Goal: Transaction & Acquisition: Purchase product/service

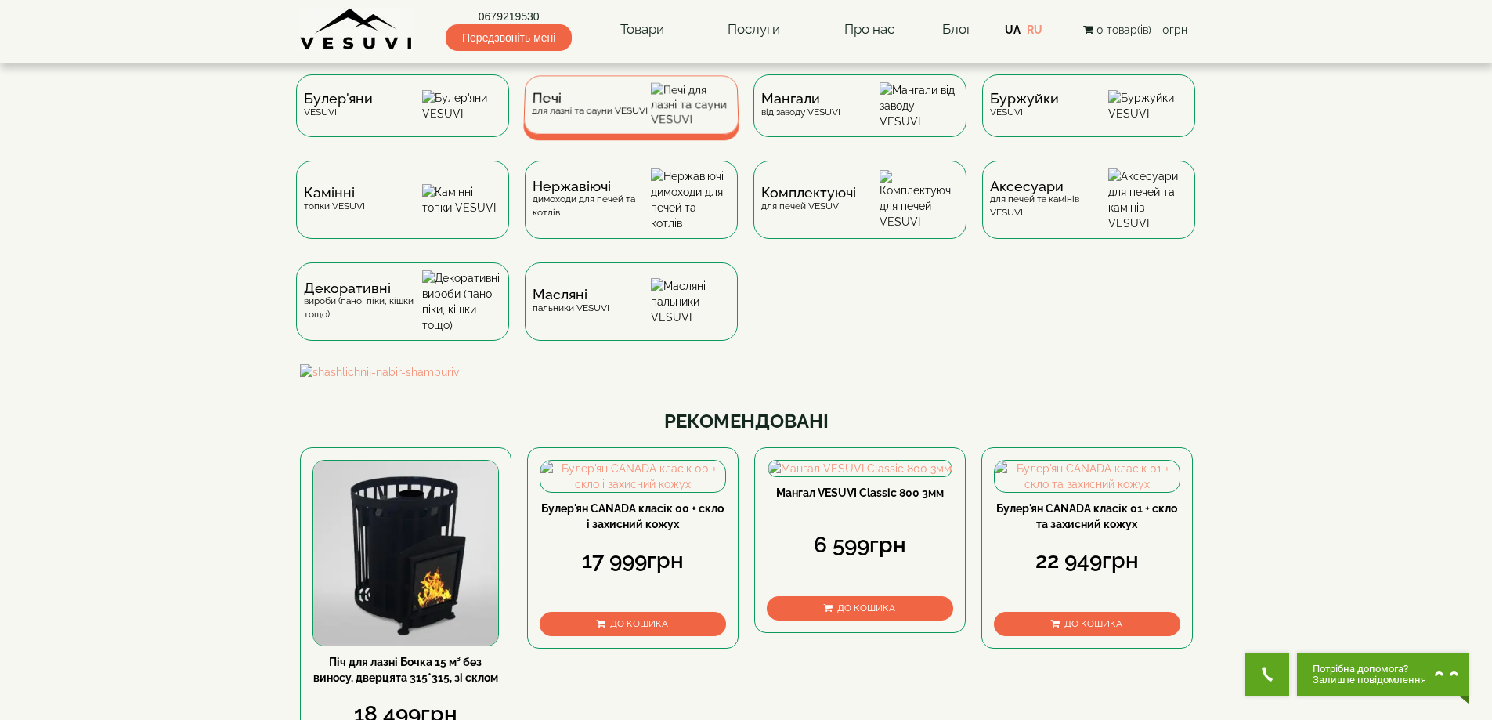
click at [607, 113] on div "Печі для лазні та сауни VESUVI" at bounding box center [589, 104] width 116 height 24
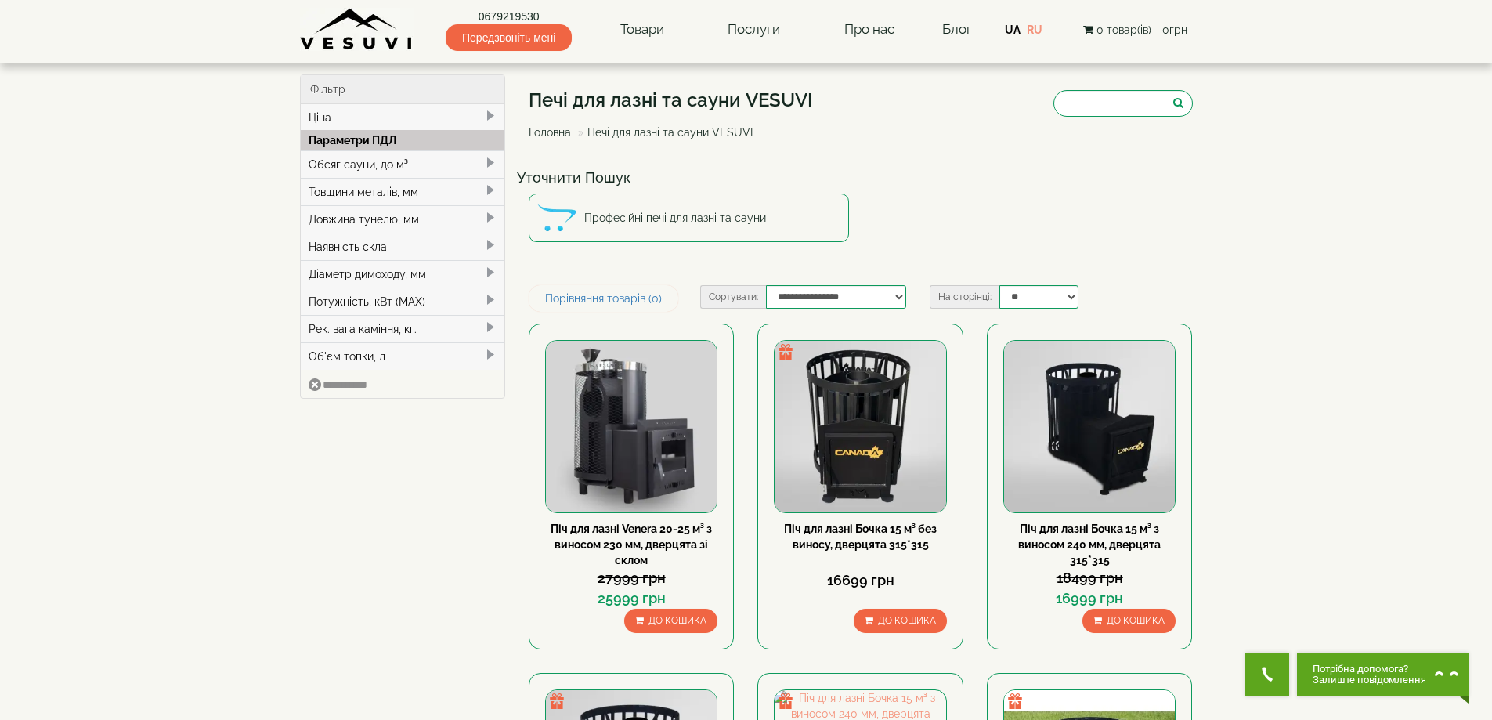
click at [374, 165] on div "Обсяг сауни, до м³" at bounding box center [403, 163] width 204 height 27
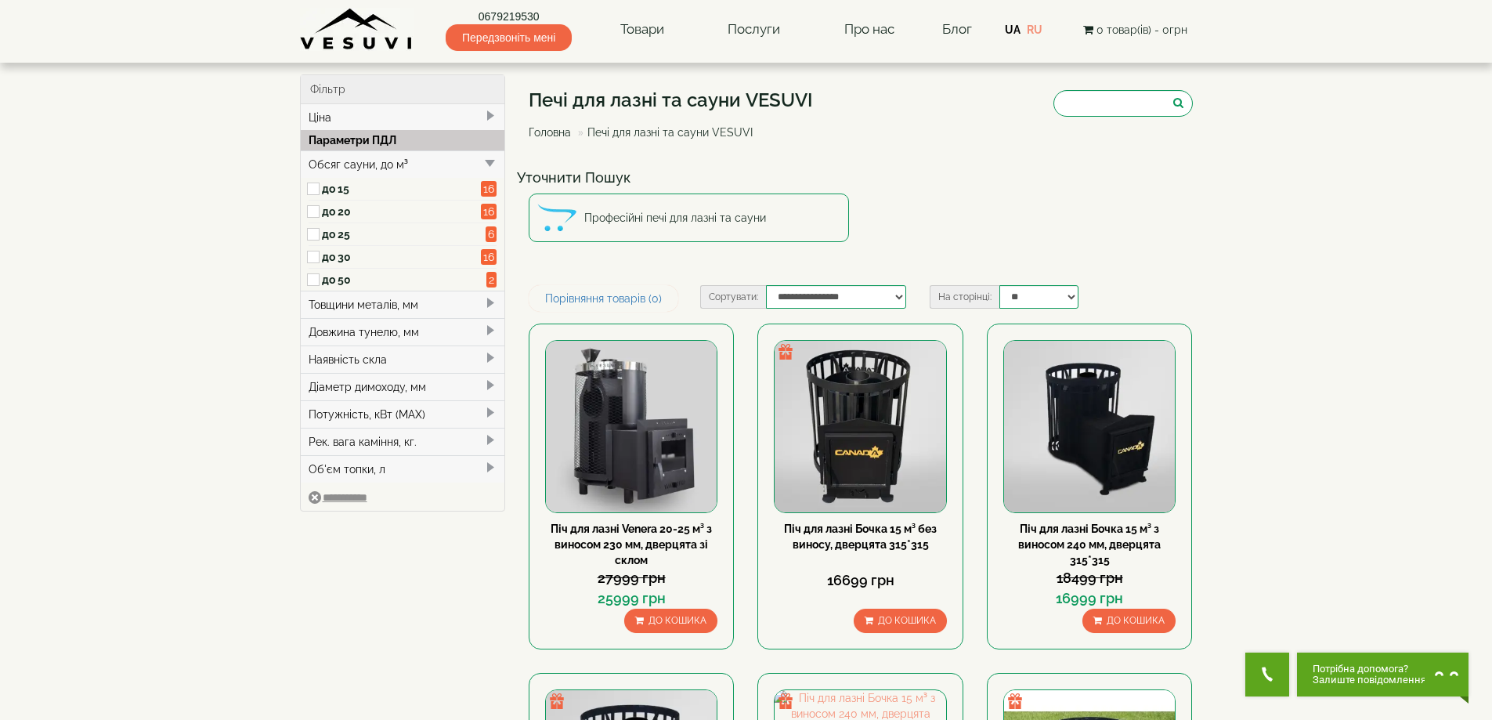
click at [335, 206] on label "до 20" at bounding box center [402, 212] width 160 height 16
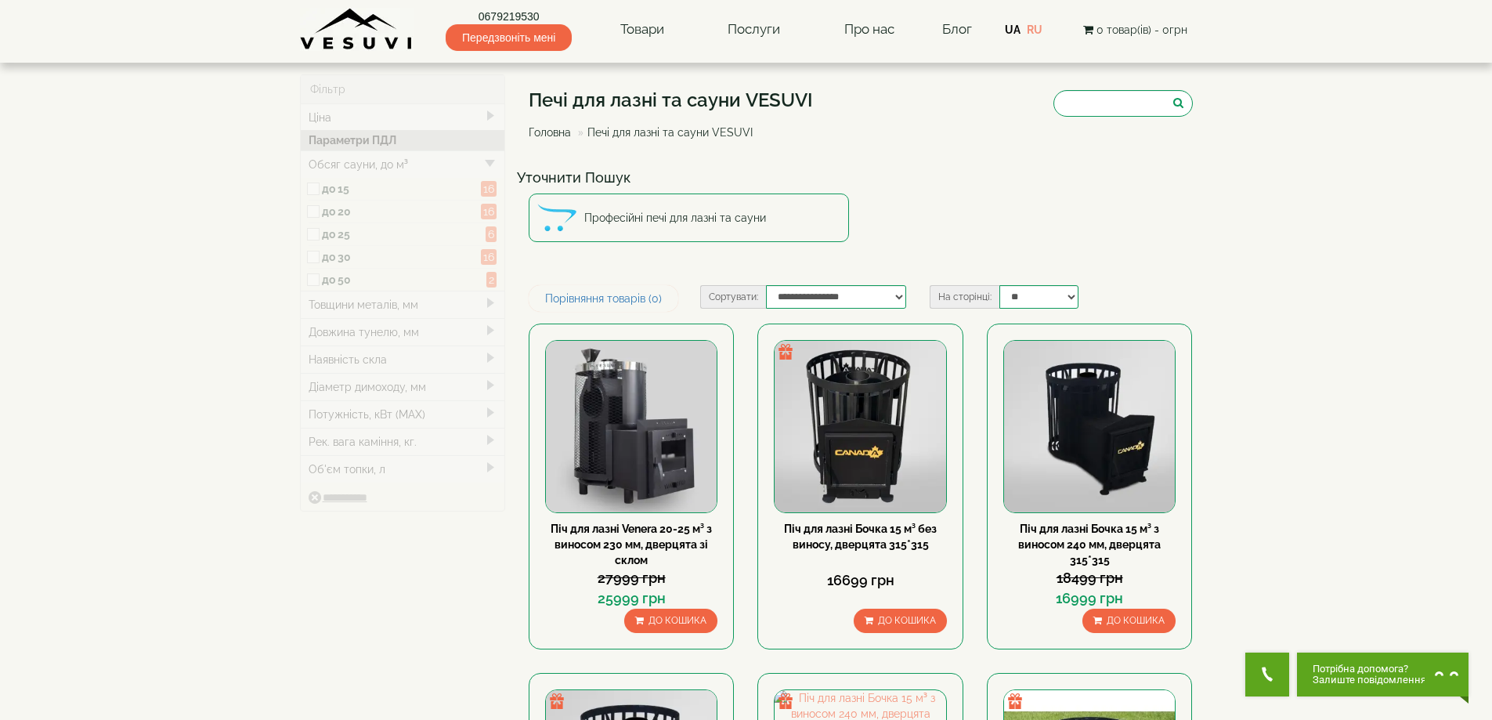
type input "*****"
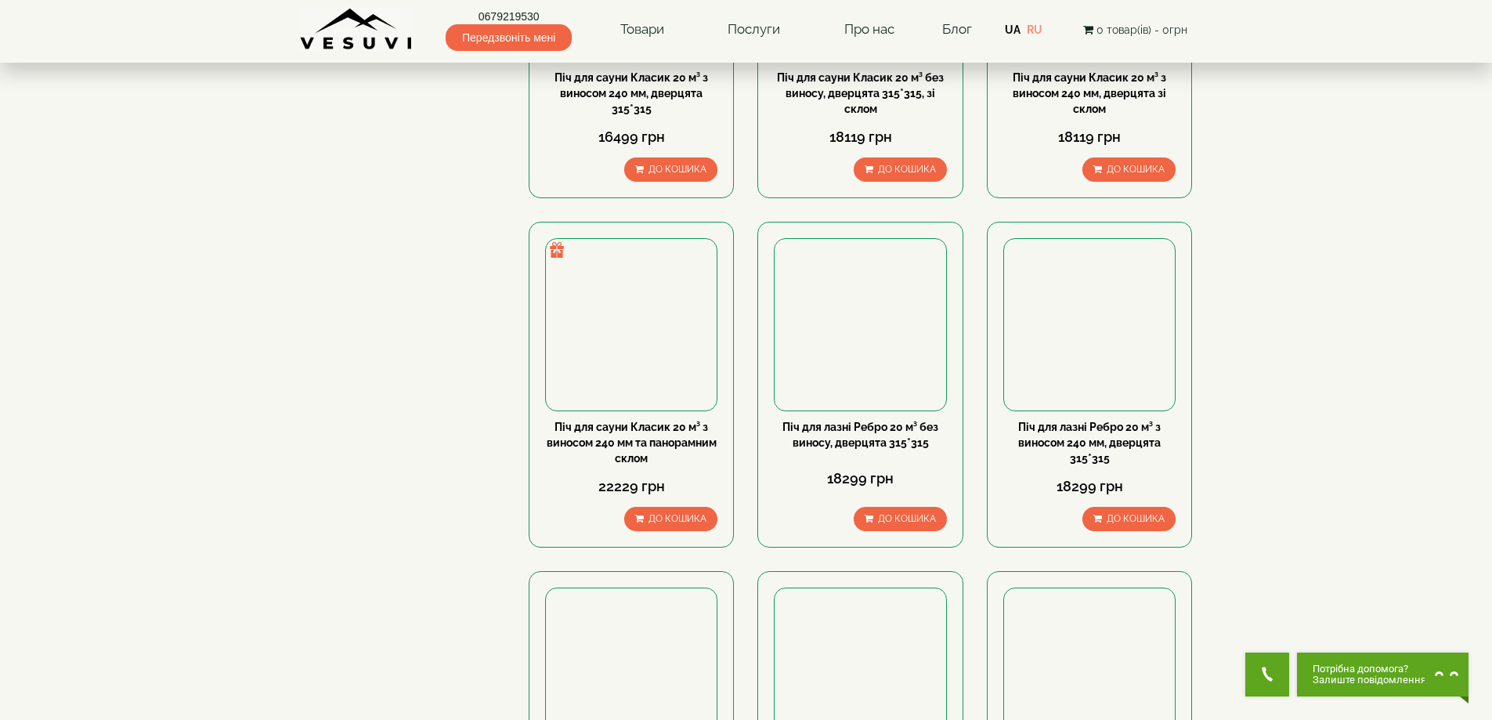
scroll to position [1332, 0]
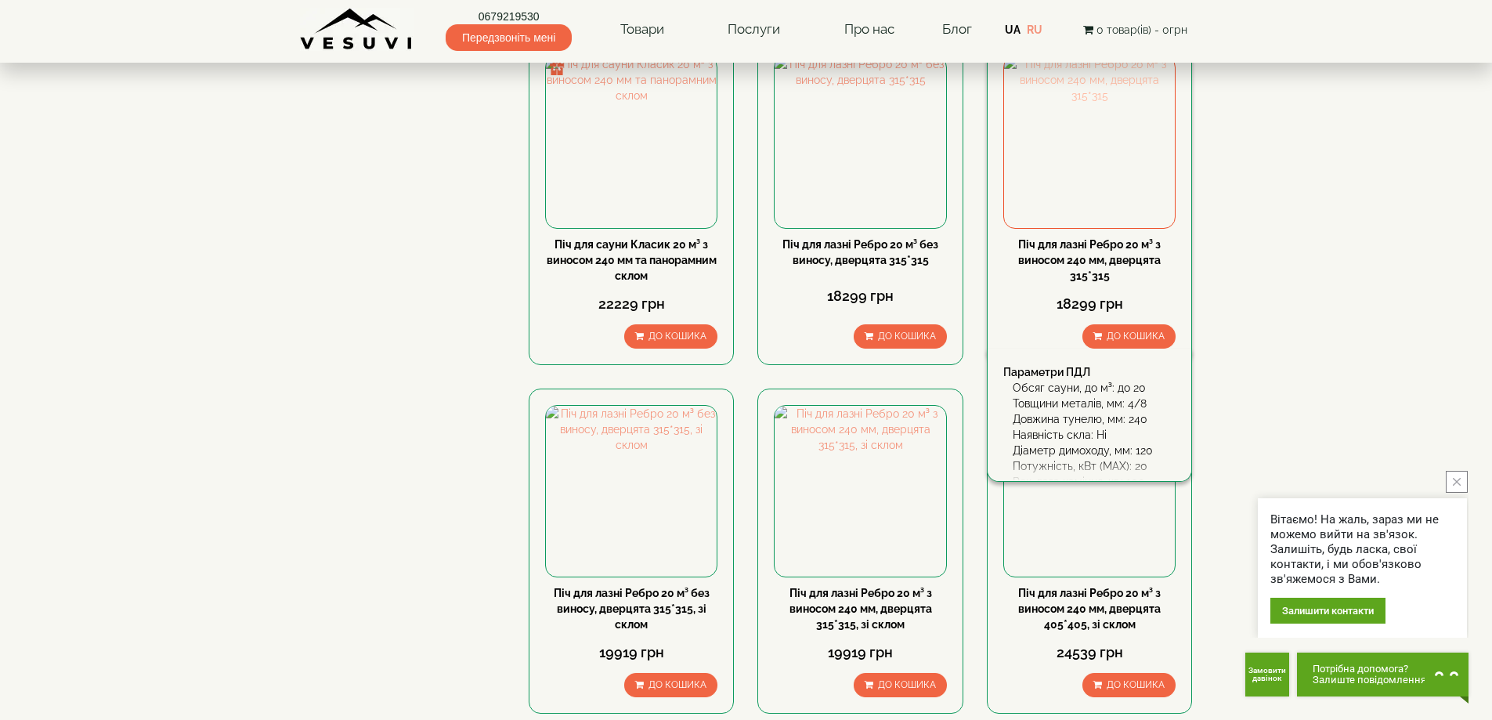
click at [1105, 157] on img at bounding box center [1089, 141] width 171 height 171
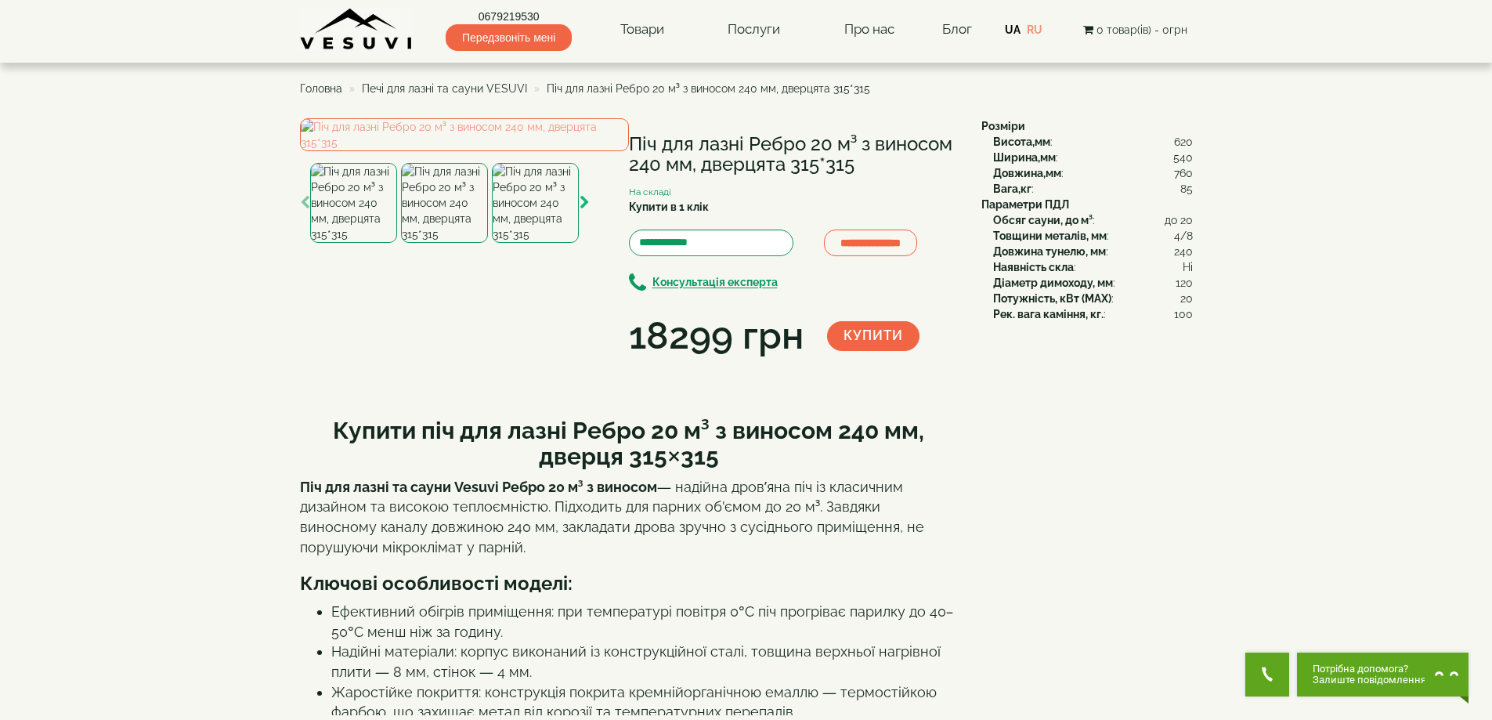
click at [585, 210] on icon "button" at bounding box center [585, 203] width 10 height 14
click at [553, 243] on img at bounding box center [535, 203] width 87 height 80
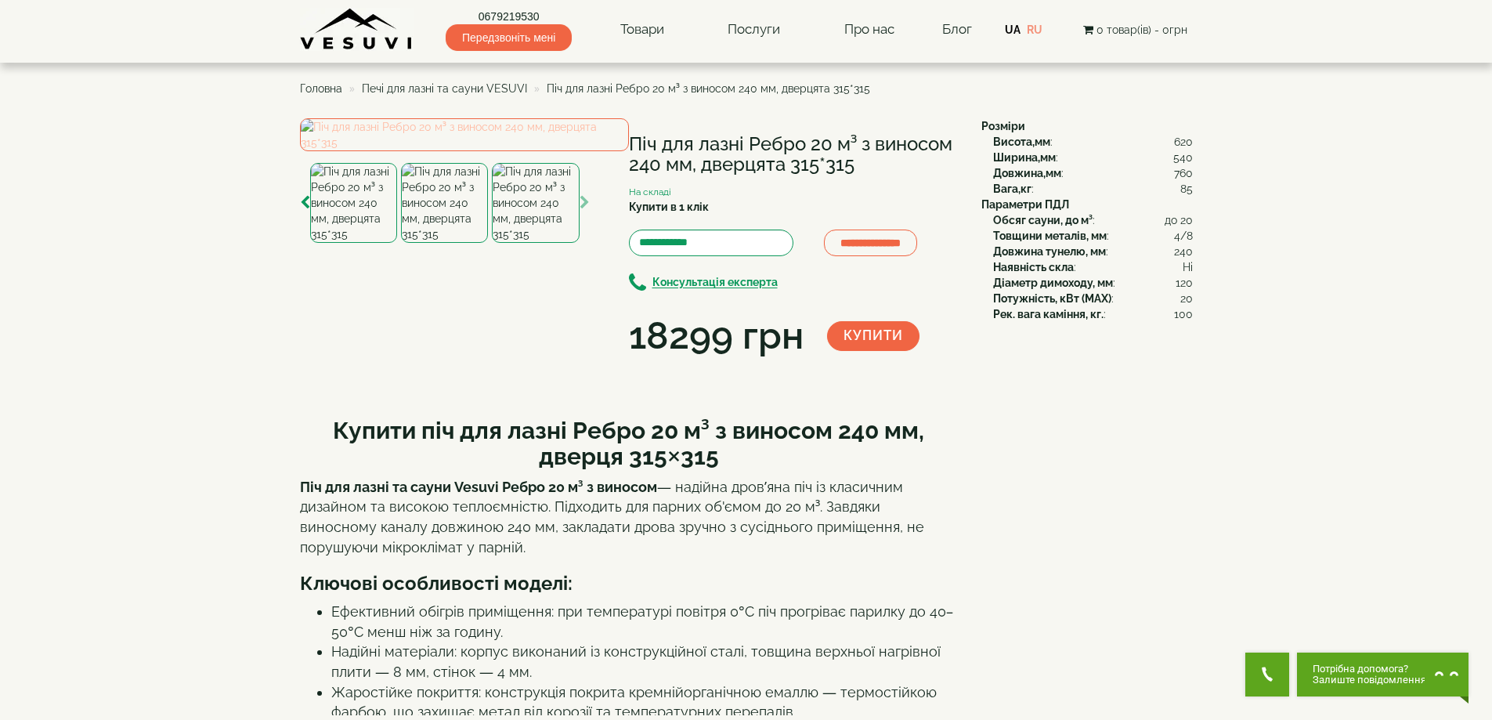
click at [417, 151] on img at bounding box center [464, 134] width 329 height 33
